Goal: Navigation & Orientation: Go to known website

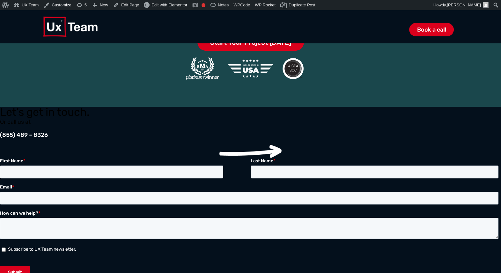
scroll to position [815, 0]
